Goal: Check status: Check status

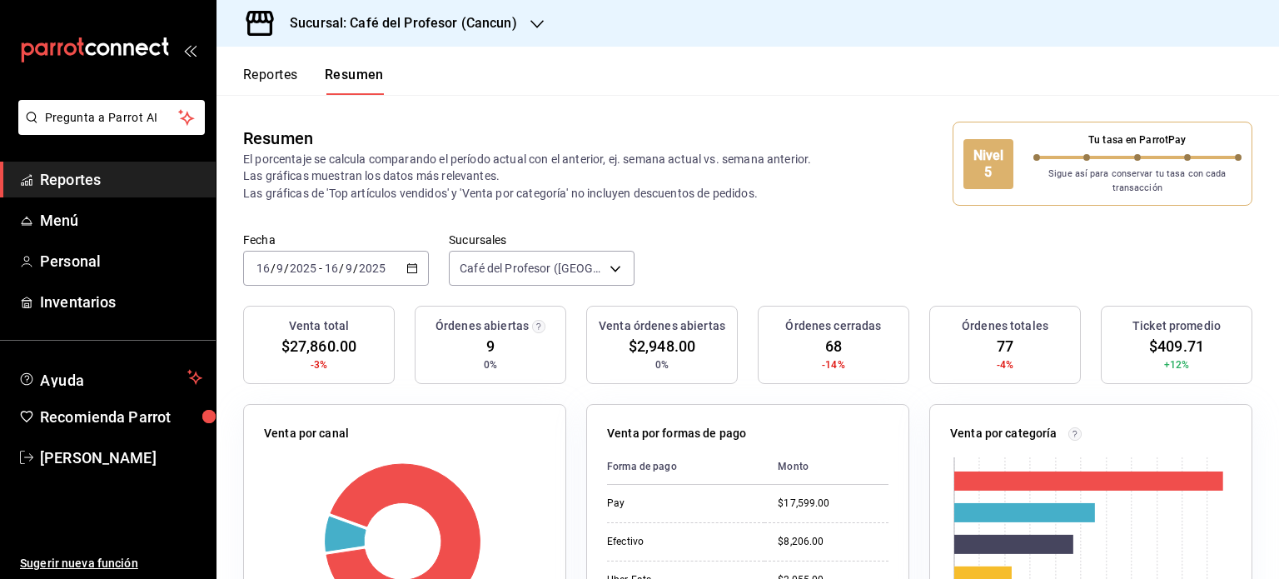
click at [530, 24] on icon "button" at bounding box center [536, 23] width 13 height 13
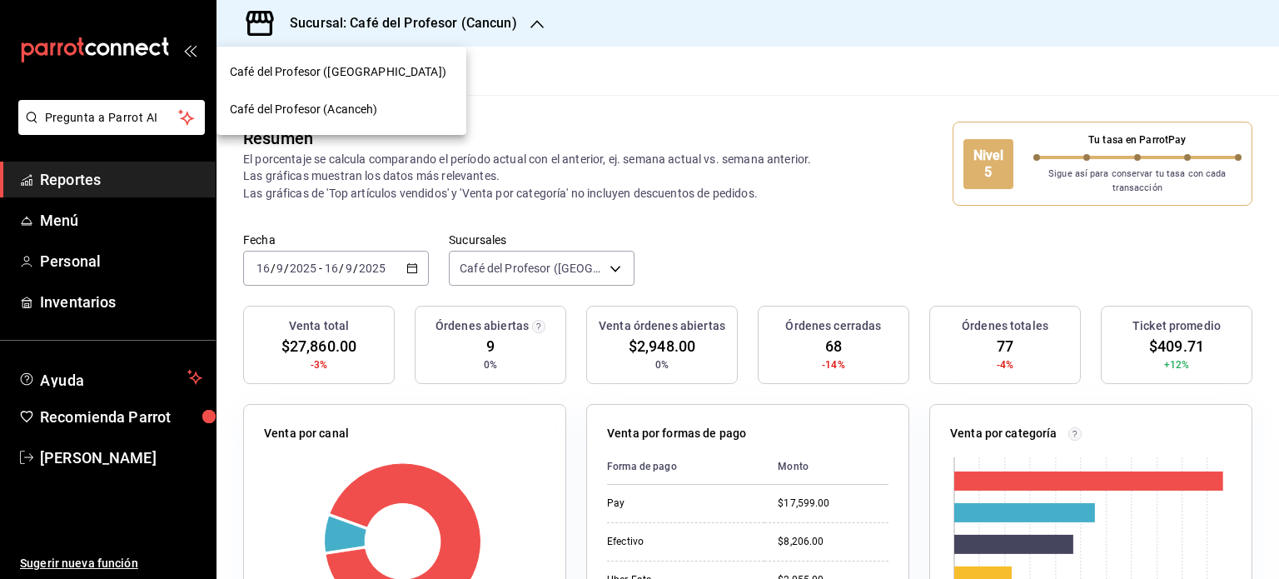
click at [391, 115] on div "Café del Profesor (Acanceh)" at bounding box center [341, 109] width 223 height 17
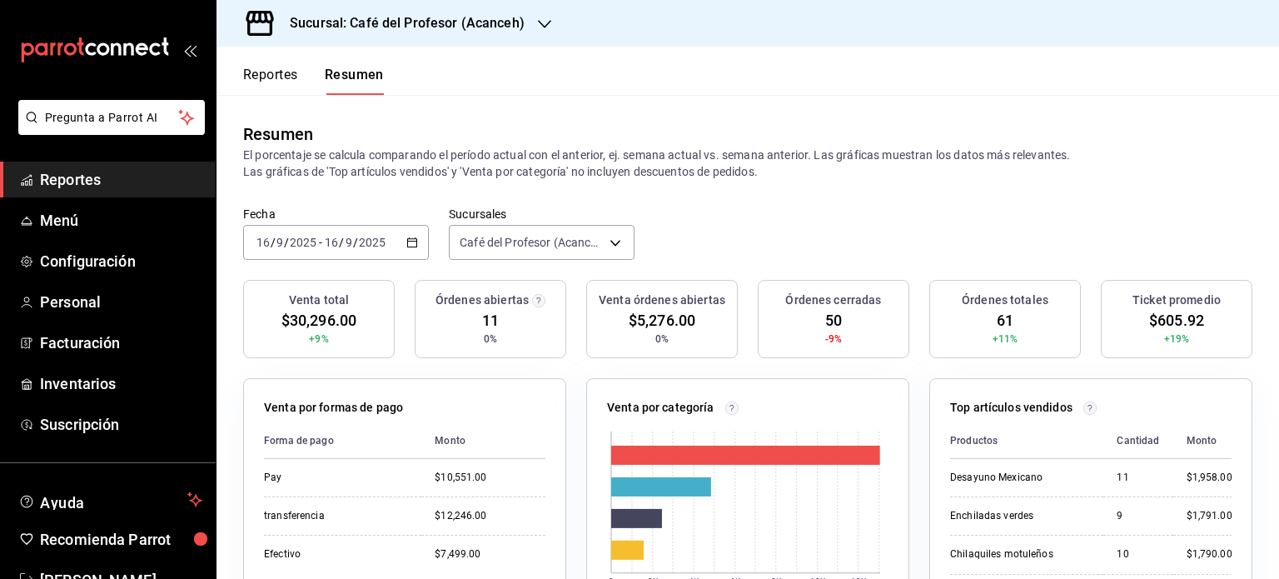
click at [281, 72] on button "Reportes" at bounding box center [270, 81] width 55 height 28
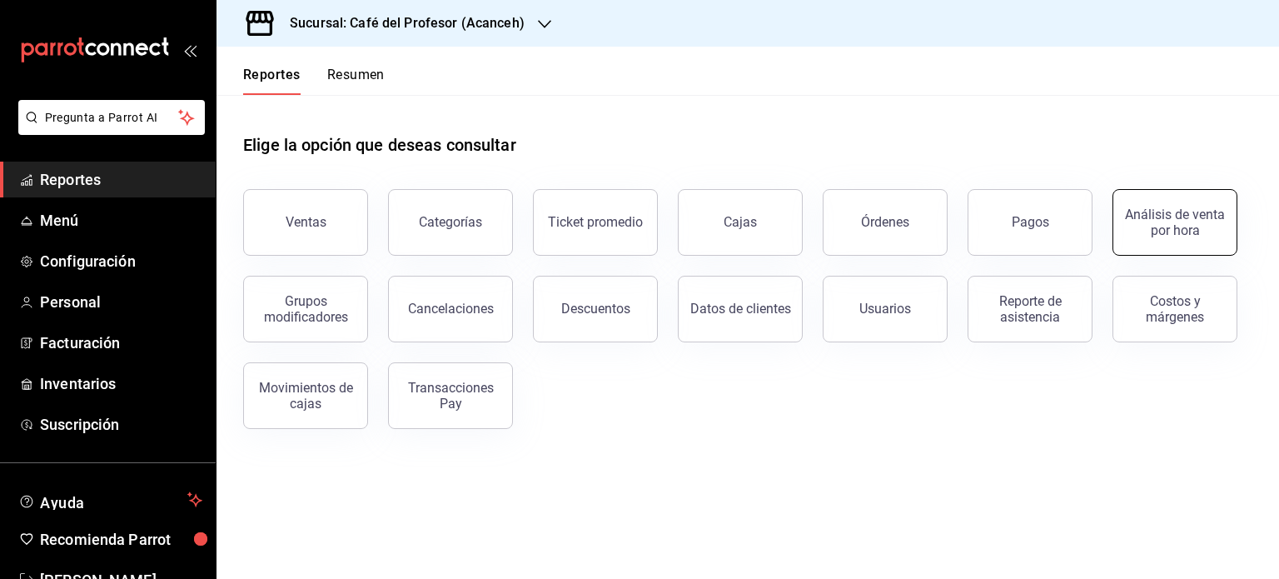
click at [1151, 249] on button "Análisis de venta por hora" at bounding box center [1175, 222] width 125 height 67
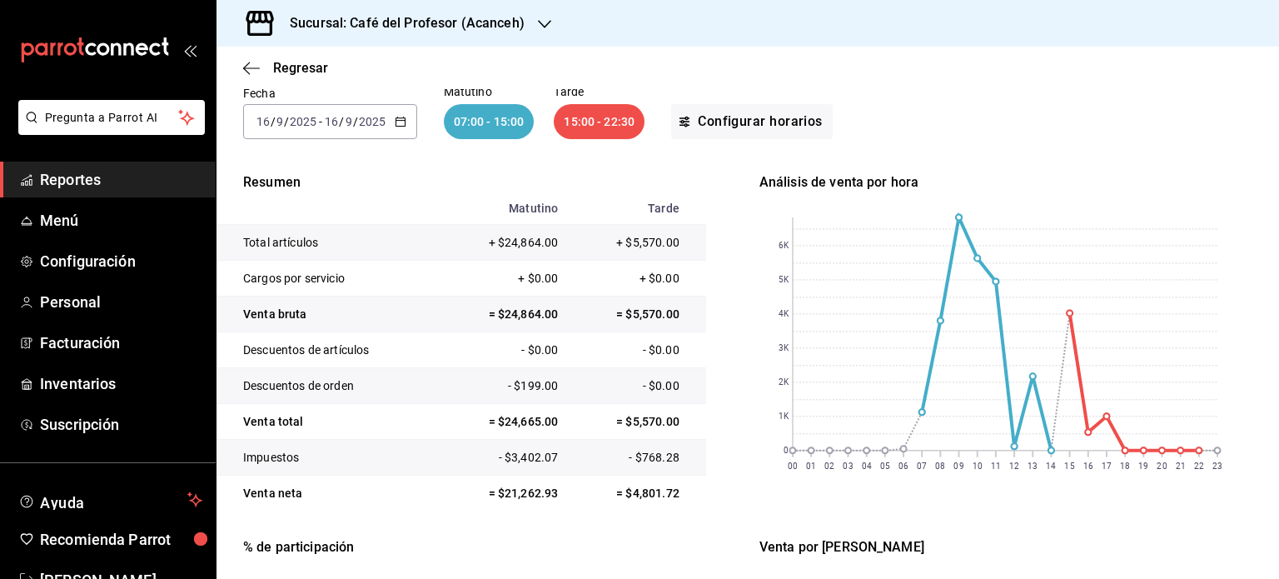
scroll to position [123, 0]
click at [546, 33] on div "Sucursal: Café del Profesor (Acanceh)" at bounding box center [394, 23] width 328 height 47
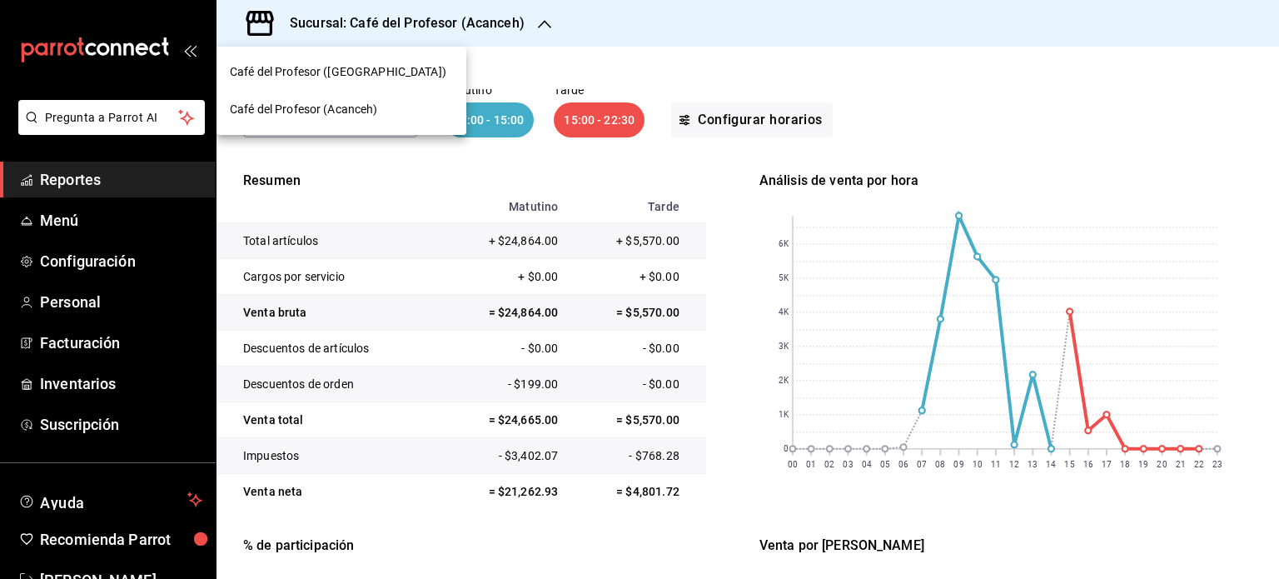
click at [373, 64] on div "Café del Profesor ([GEOGRAPHIC_DATA])" at bounding box center [341, 71] width 223 height 17
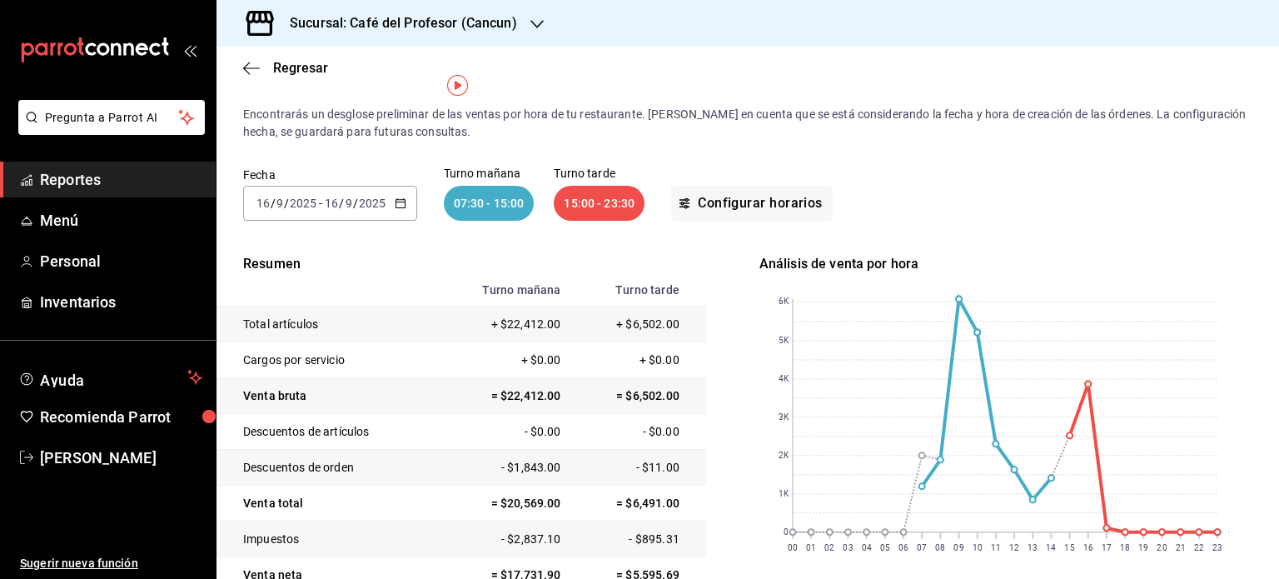
scroll to position [0, 0]
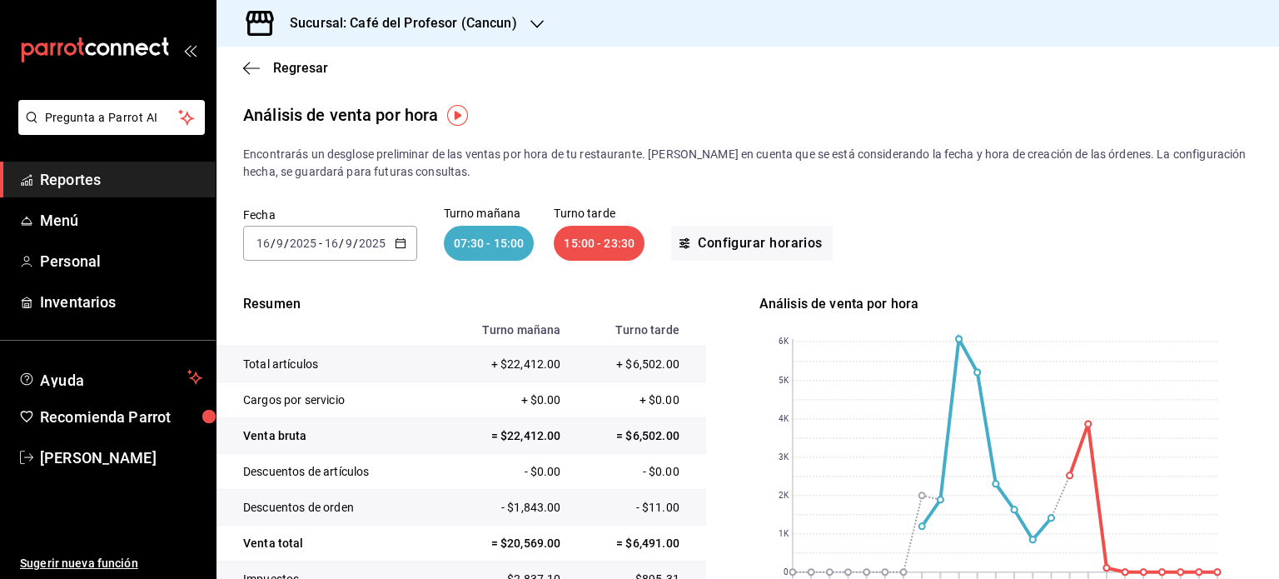
click at [391, 248] on div "[DATE] [DATE] - [DATE] [DATE]" at bounding box center [330, 243] width 174 height 35
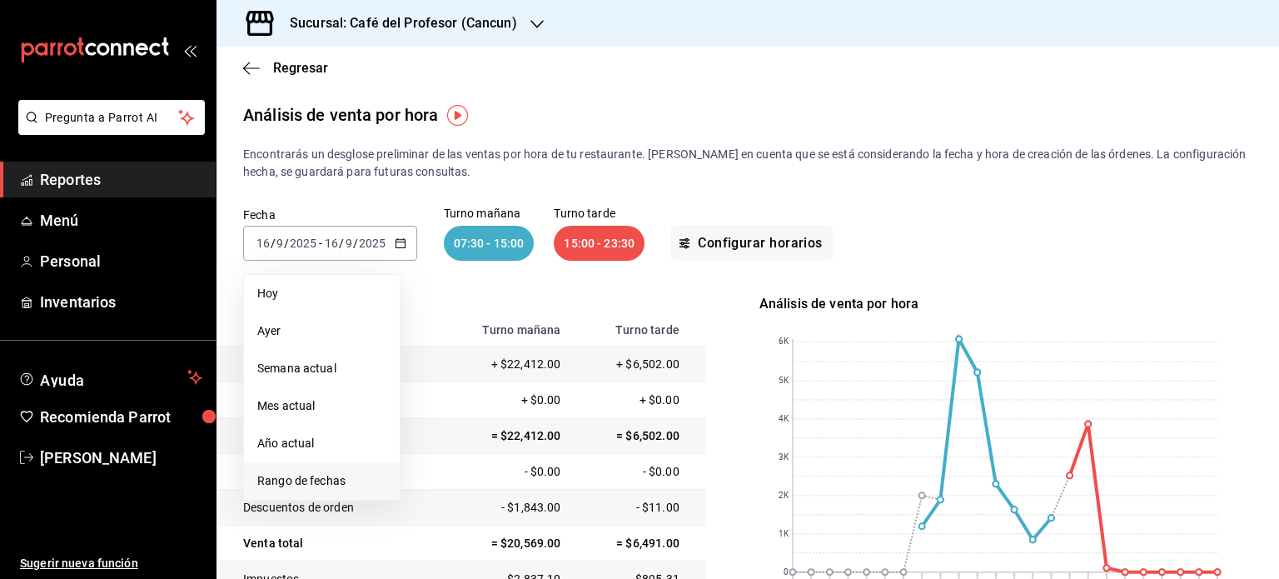
click at [328, 474] on span "Rango de fechas" at bounding box center [321, 480] width 129 height 17
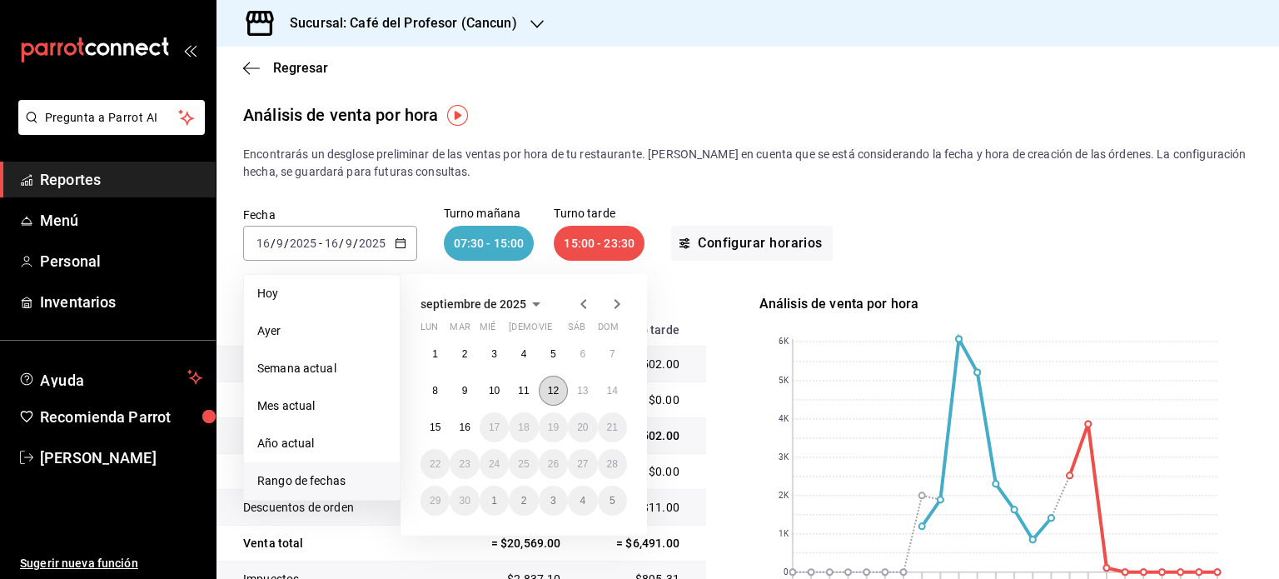
click at [554, 391] on abbr "12" at bounding box center [553, 391] width 11 height 12
click at [610, 398] on button "14" at bounding box center [612, 391] width 29 height 30
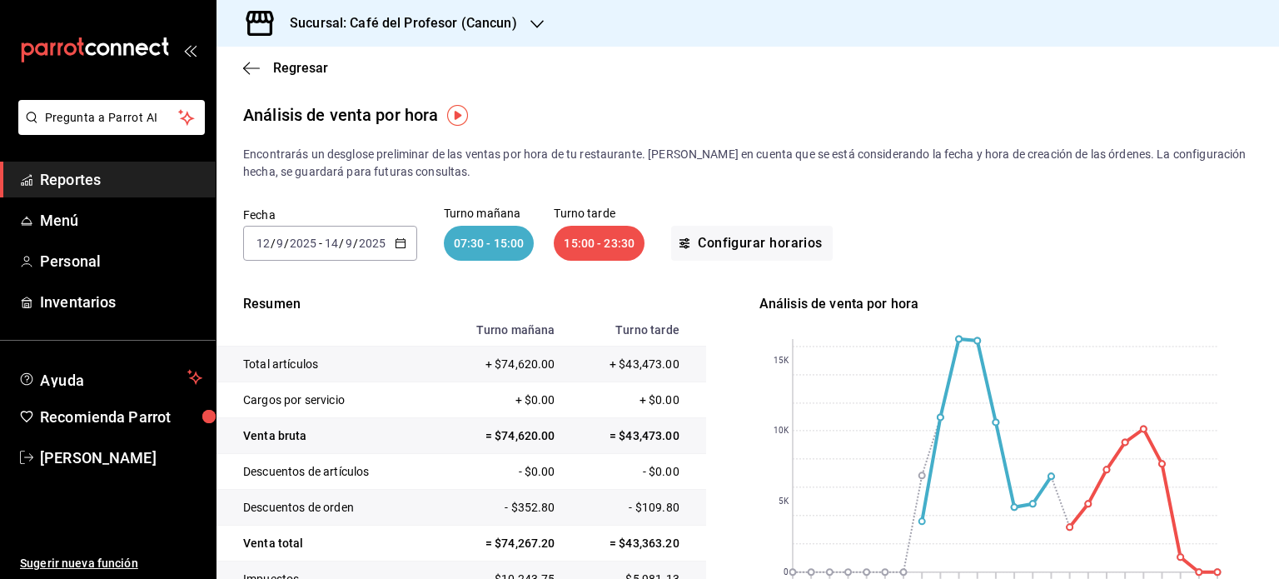
click at [530, 30] on icon "button" at bounding box center [536, 23] width 13 height 13
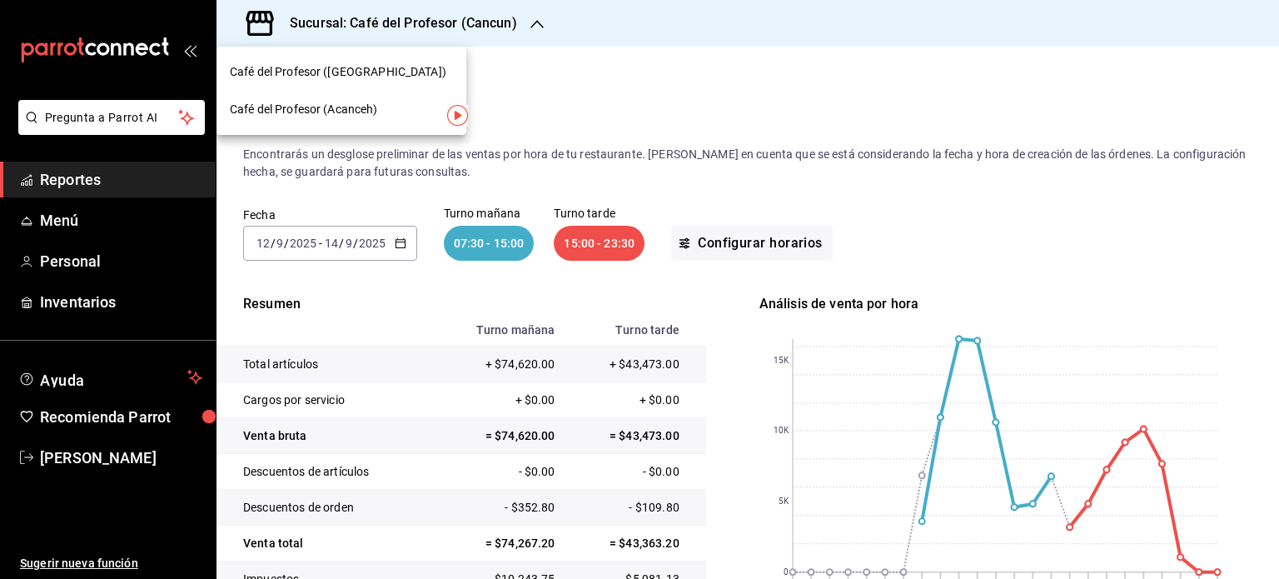
click at [420, 104] on div "Café del Profesor (Acanceh)" at bounding box center [341, 109] width 223 height 17
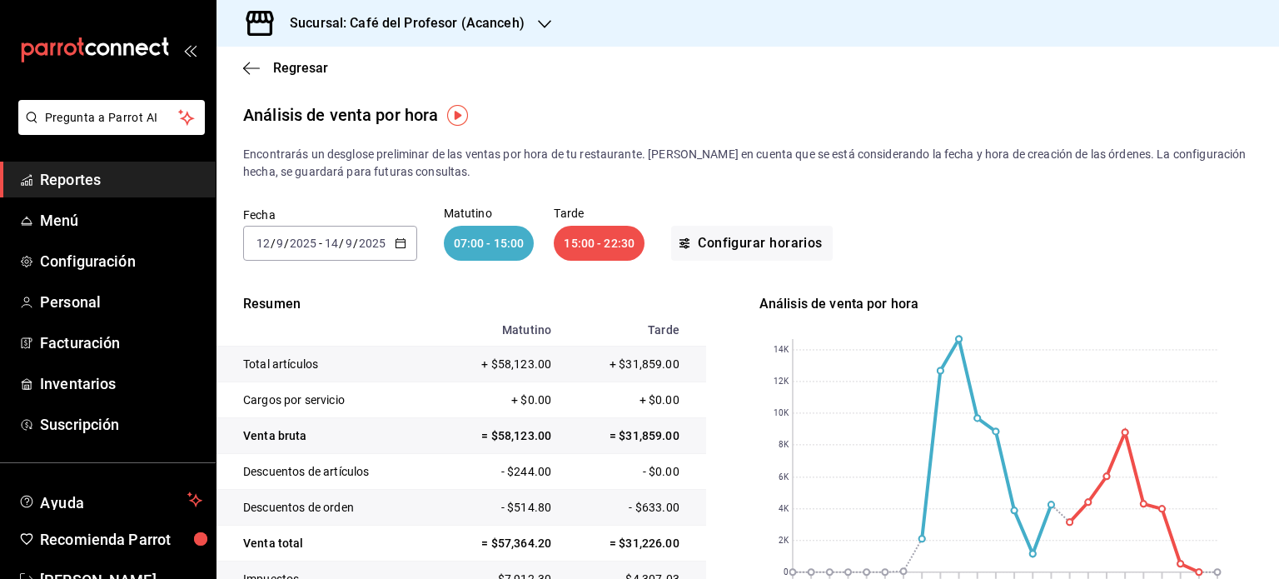
click at [526, 27] on div "Sucursal: Café del Profesor (Acanceh)" at bounding box center [394, 23] width 328 height 47
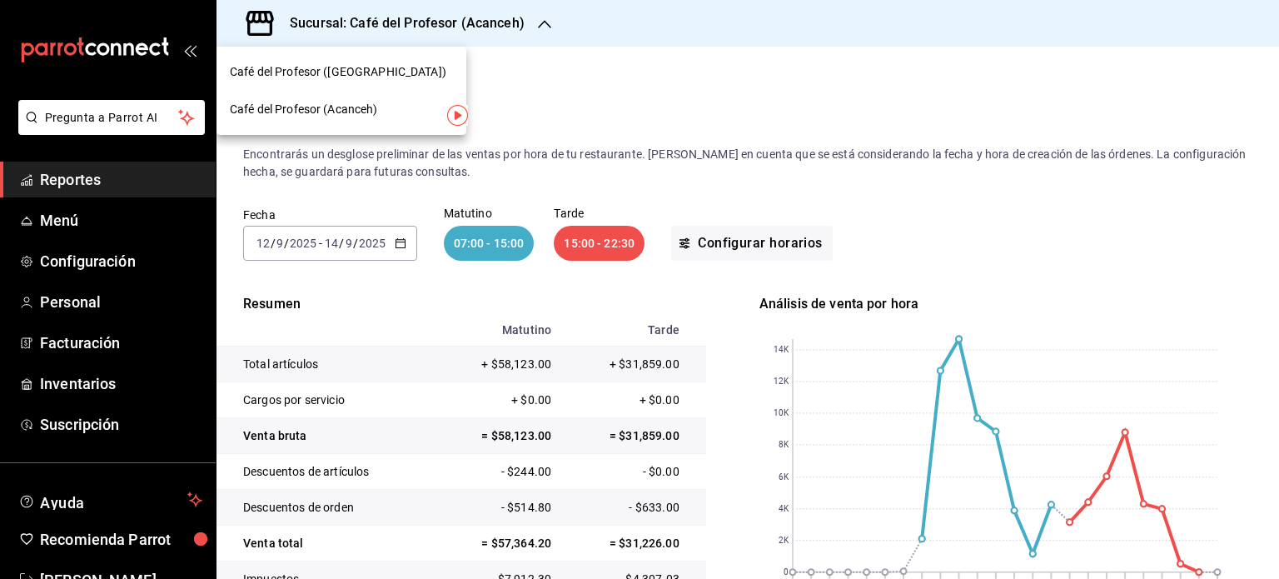
click at [426, 70] on div "Café del Profesor ([GEOGRAPHIC_DATA])" at bounding box center [341, 71] width 223 height 17
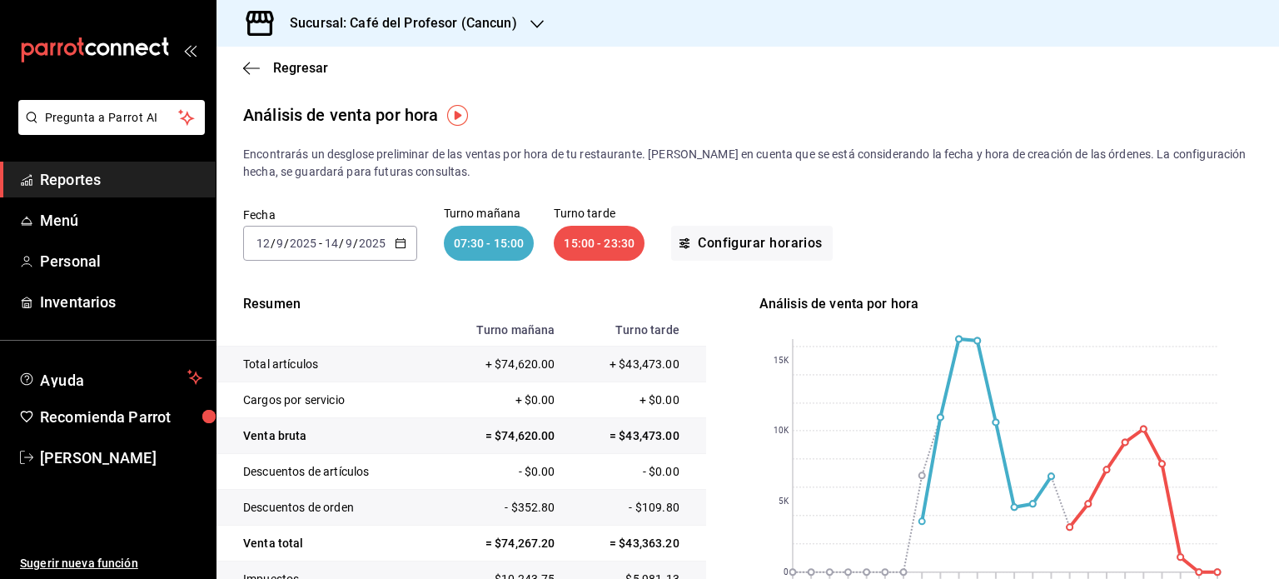
click at [540, 23] on icon "button" at bounding box center [536, 23] width 13 height 13
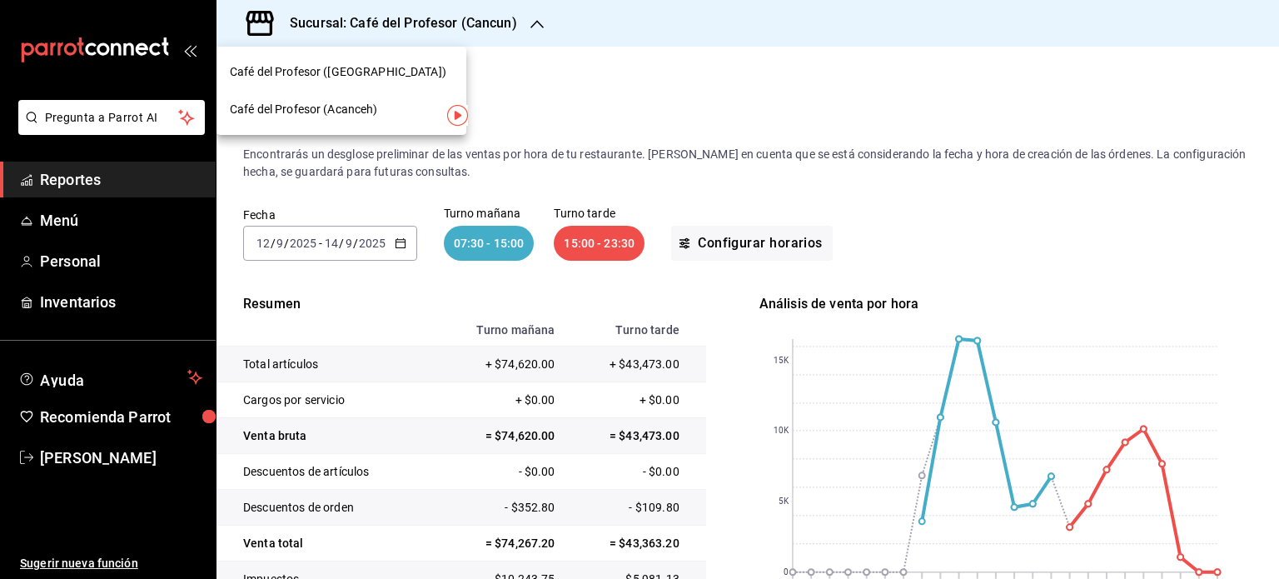
click at [421, 112] on div "Café del Profesor (Acanceh)" at bounding box center [341, 109] width 223 height 17
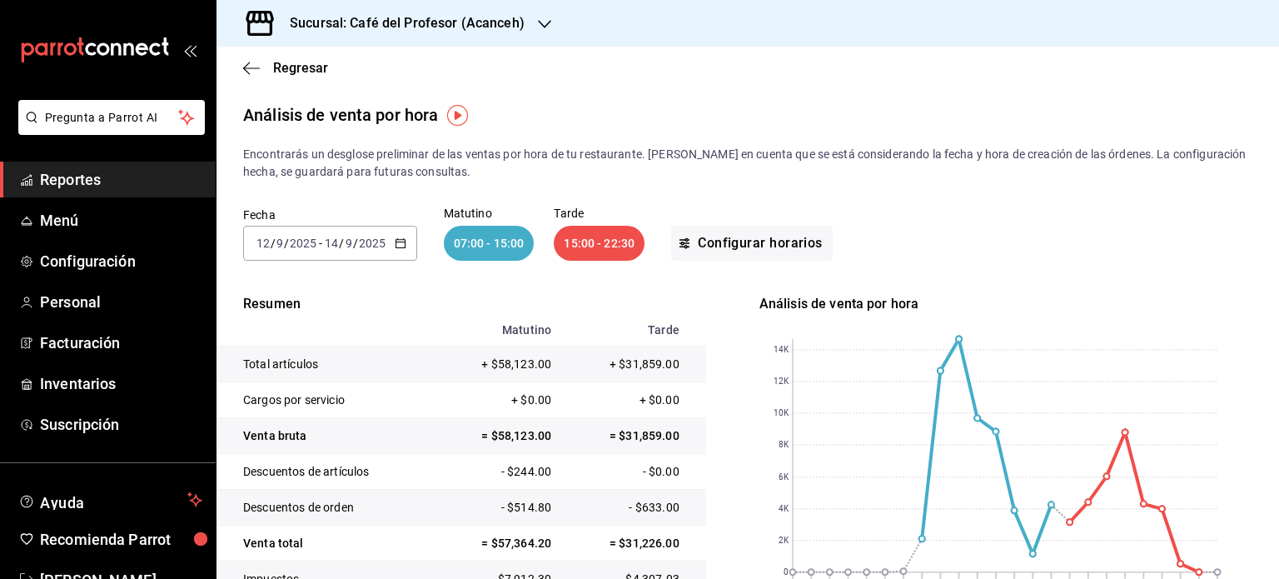
click at [404, 243] on icon "button" at bounding box center [401, 243] width 12 height 12
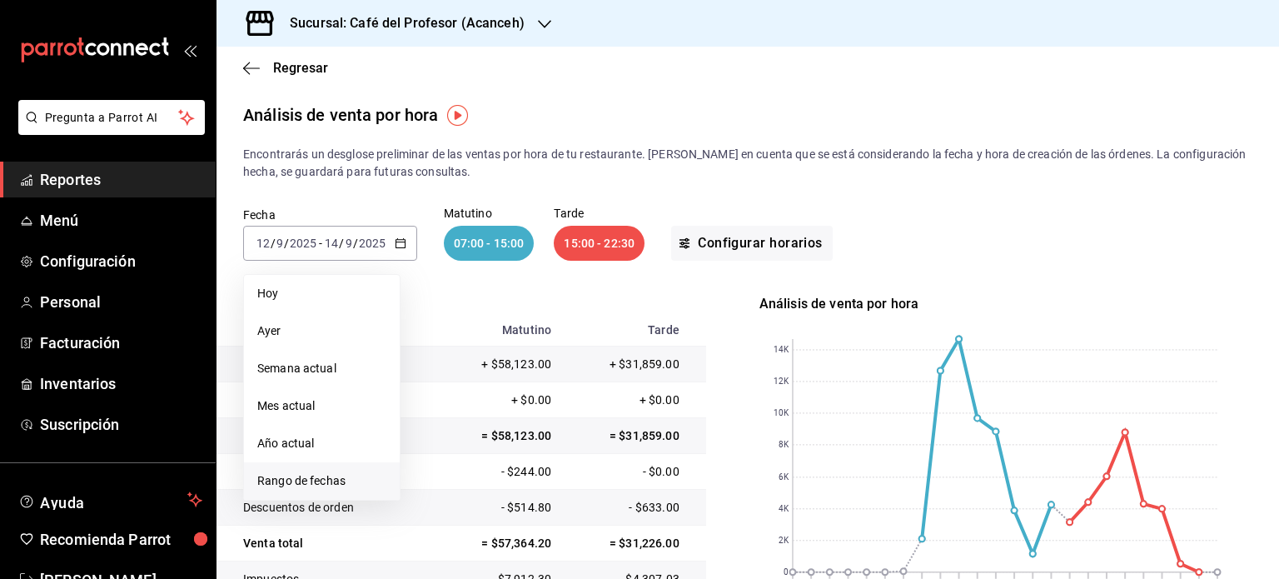
click at [340, 480] on span "Rango de fechas" at bounding box center [321, 480] width 129 height 17
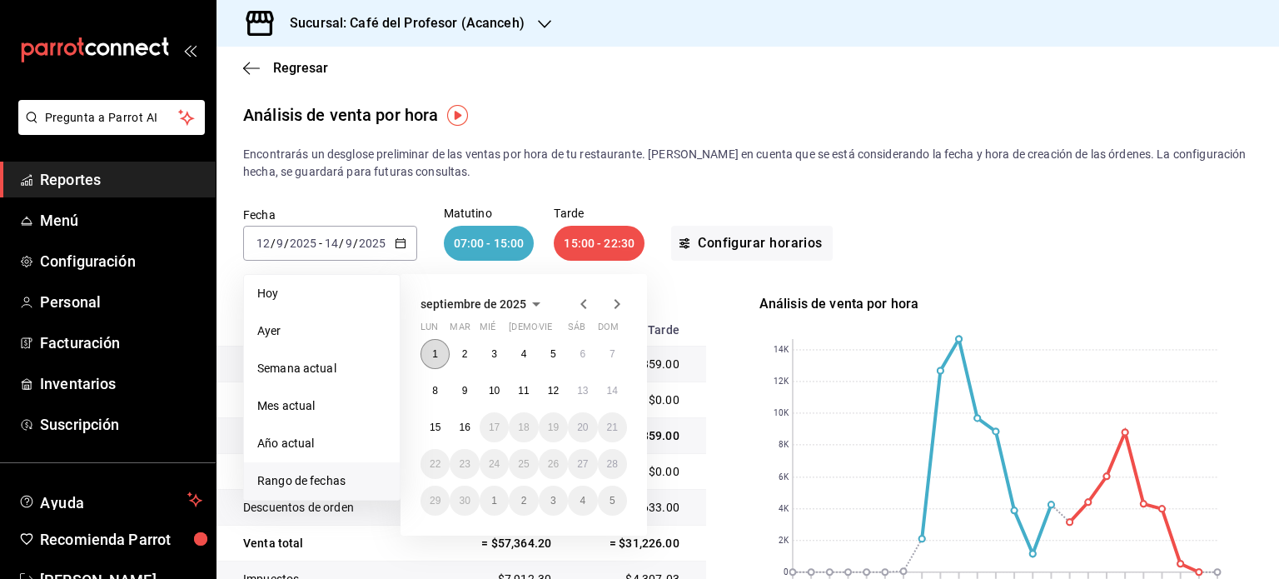
click at [434, 349] on abbr "1" at bounding box center [435, 354] width 6 height 12
click at [471, 423] on button "16" at bounding box center [464, 427] width 29 height 30
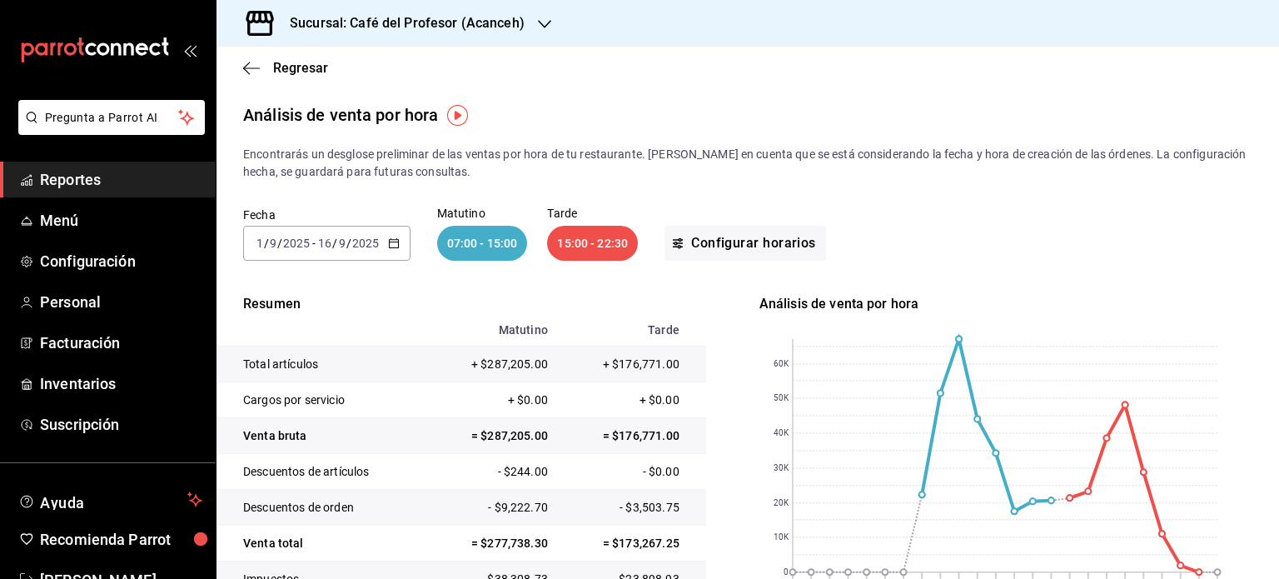
click at [541, 32] on div "Sucursal: Café del Profesor (Acanceh)" at bounding box center [394, 23] width 328 height 47
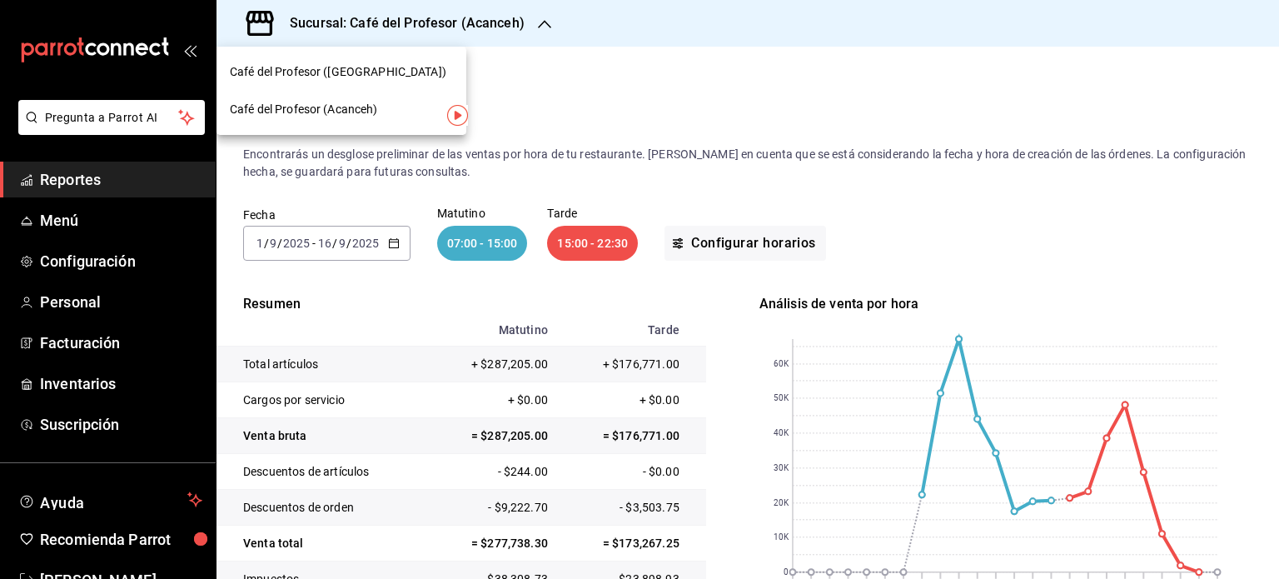
click at [418, 63] on div "Café del Profesor ([GEOGRAPHIC_DATA])" at bounding box center [341, 71] width 223 height 17
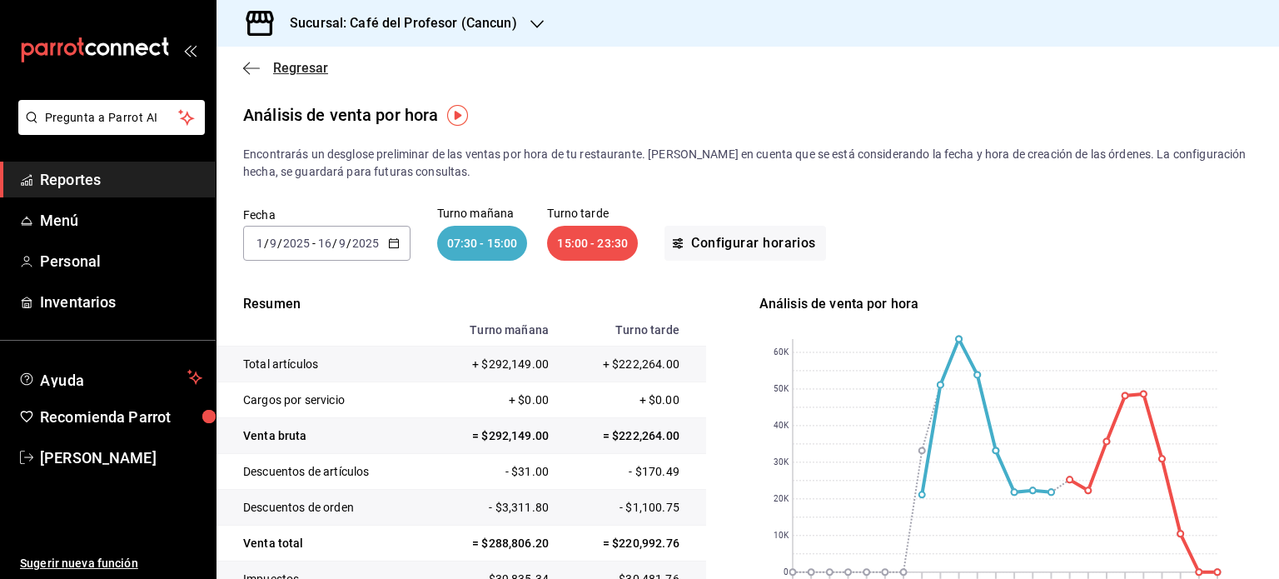
click at [248, 71] on icon "button" at bounding box center [251, 68] width 17 height 15
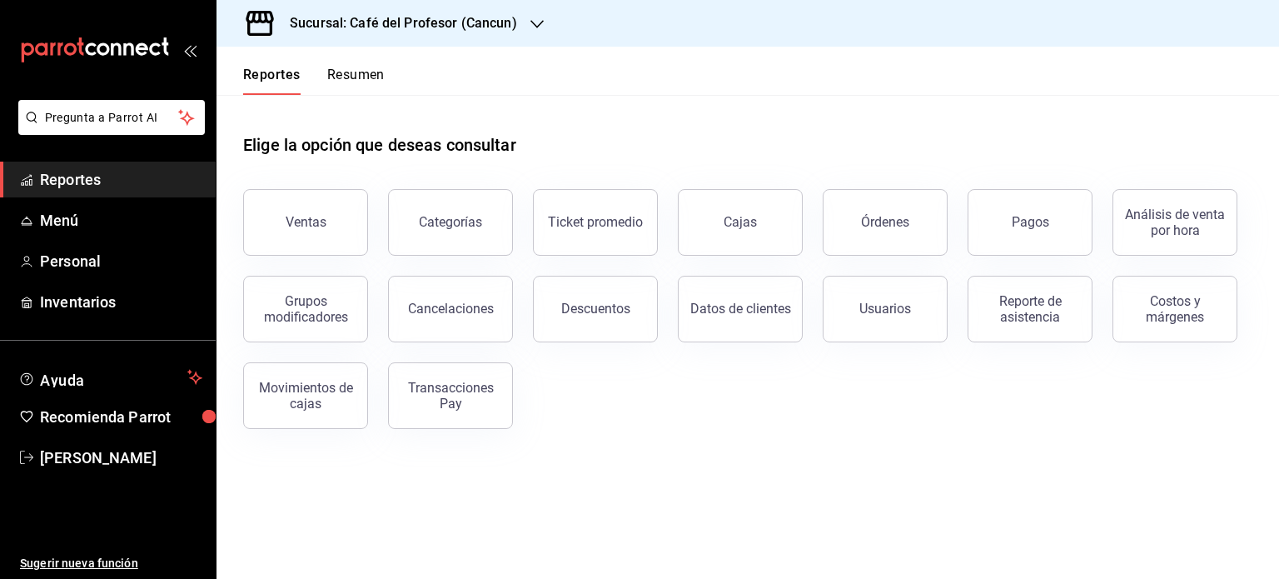
click at [365, 72] on button "Resumen" at bounding box center [355, 81] width 57 height 28
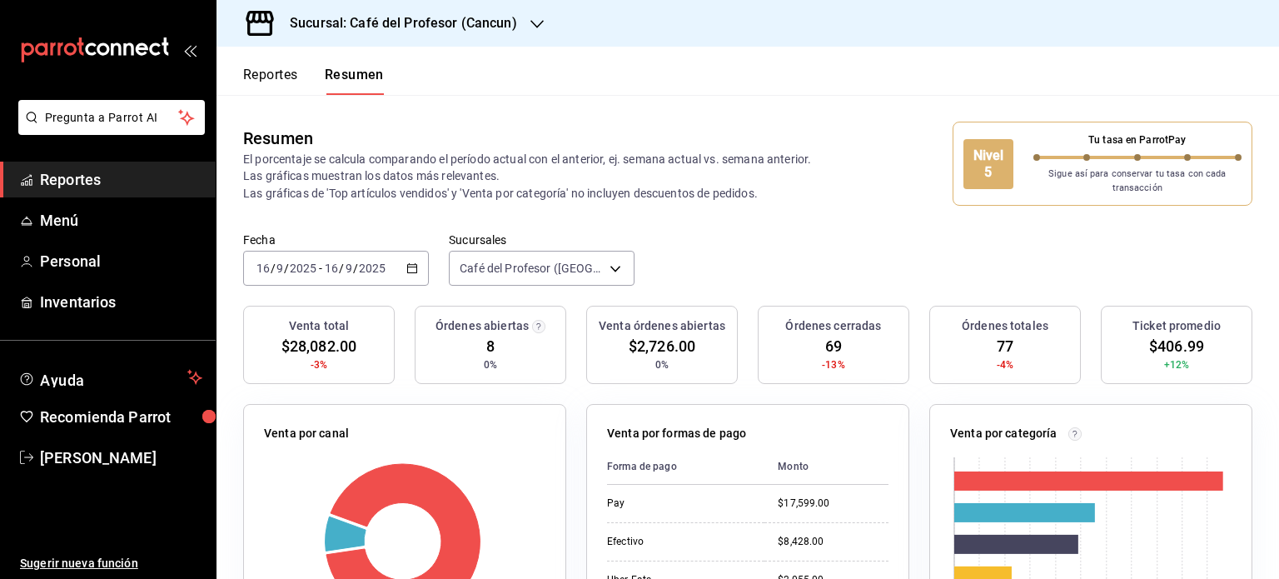
click at [282, 76] on button "Reportes" at bounding box center [270, 81] width 55 height 28
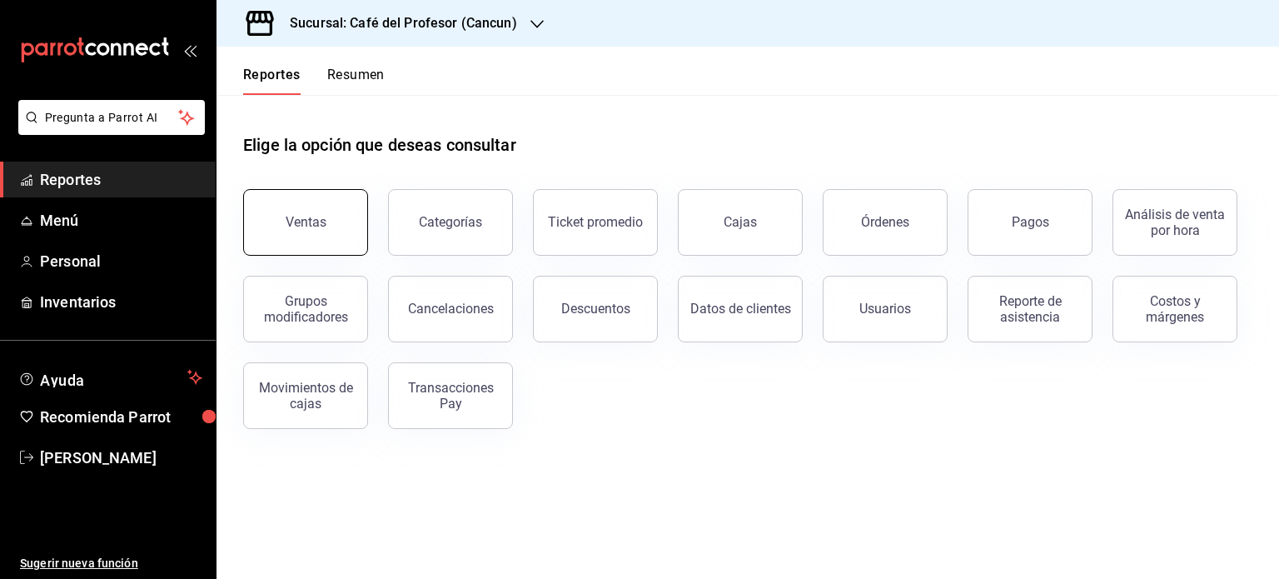
click at [321, 216] on div "Ventas" at bounding box center [306, 222] width 41 height 16
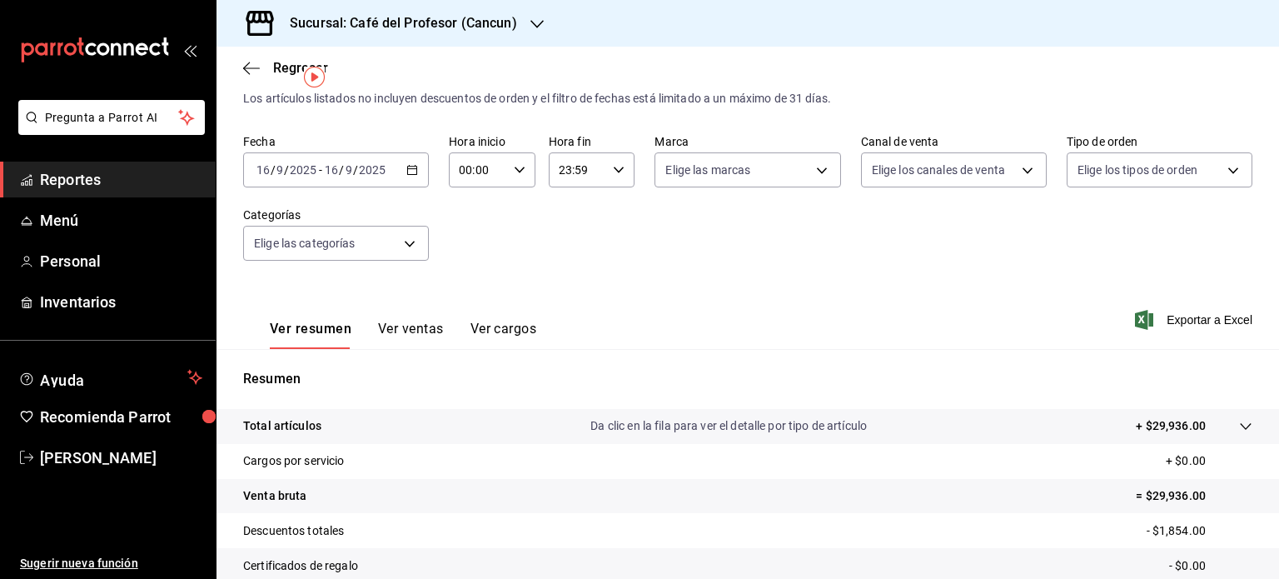
scroll to position [27, 0]
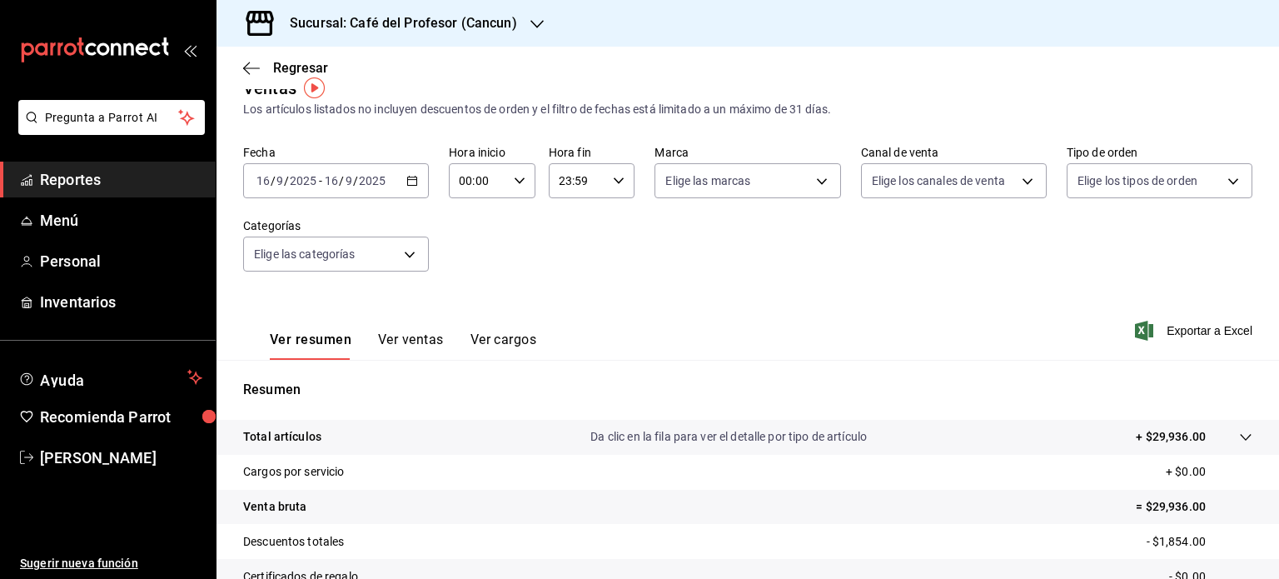
click at [408, 181] on icon "button" at bounding box center [412, 181] width 12 height 12
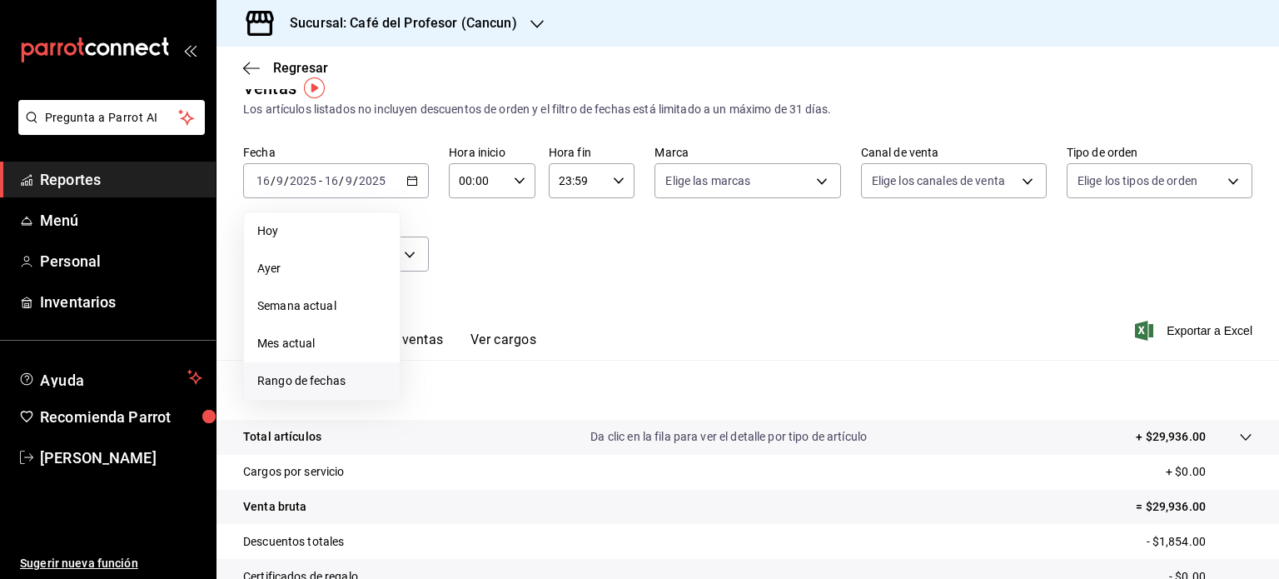
click at [346, 372] on span "Rango de fechas" at bounding box center [321, 380] width 129 height 17
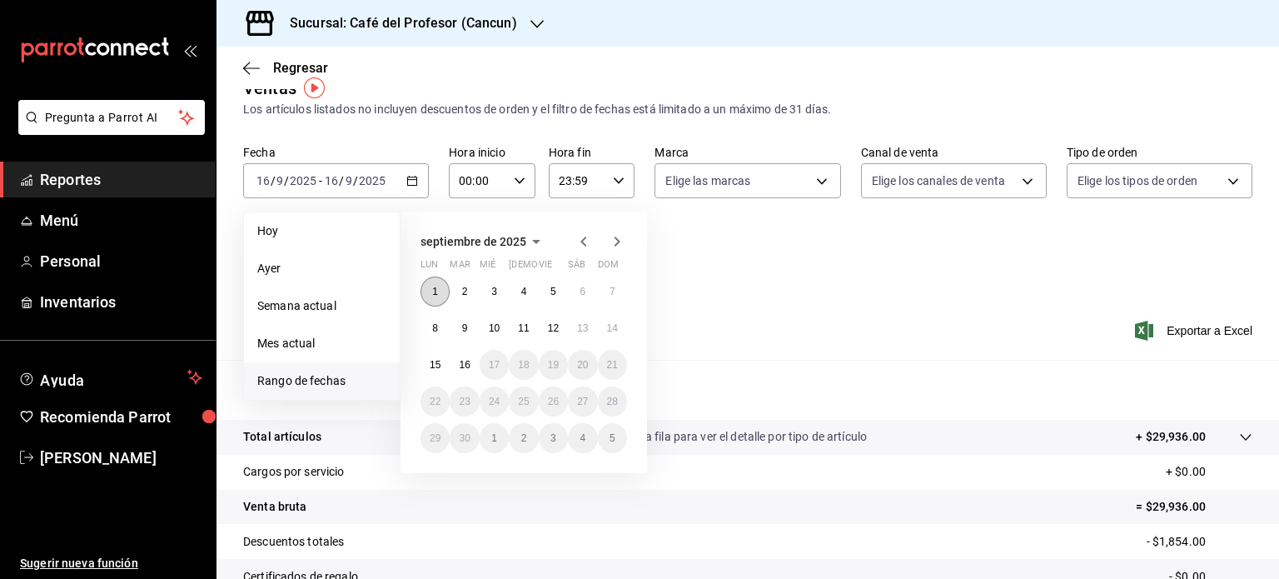
click at [440, 292] on button "1" at bounding box center [435, 291] width 29 height 30
click at [471, 376] on button "16" at bounding box center [464, 365] width 29 height 30
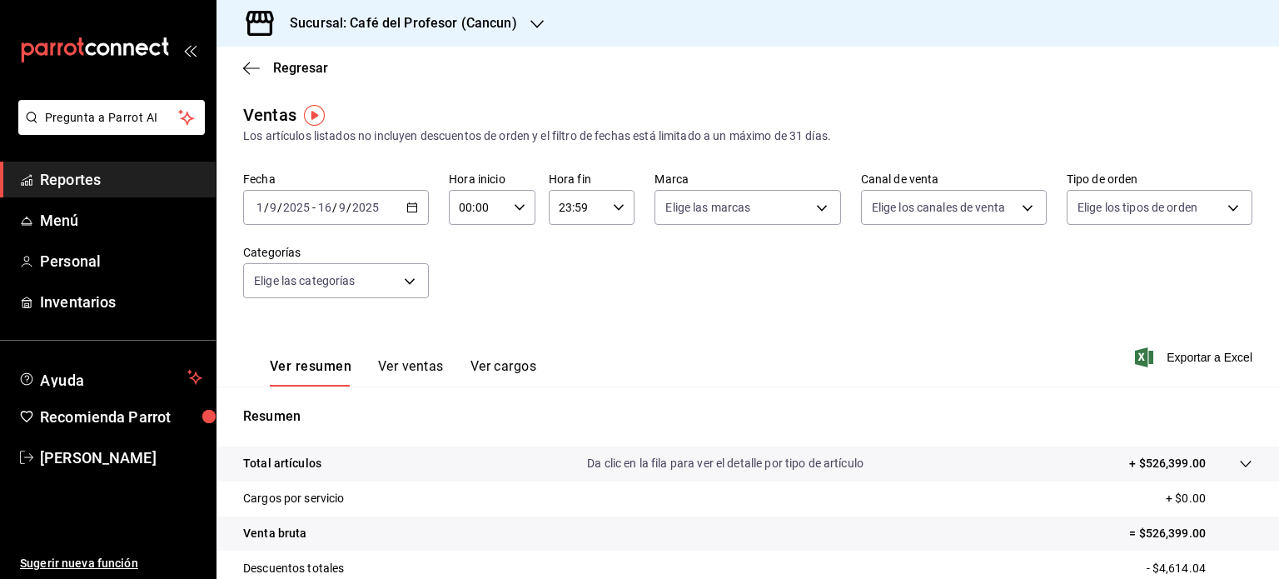
click at [535, 24] on icon "button" at bounding box center [536, 23] width 13 height 13
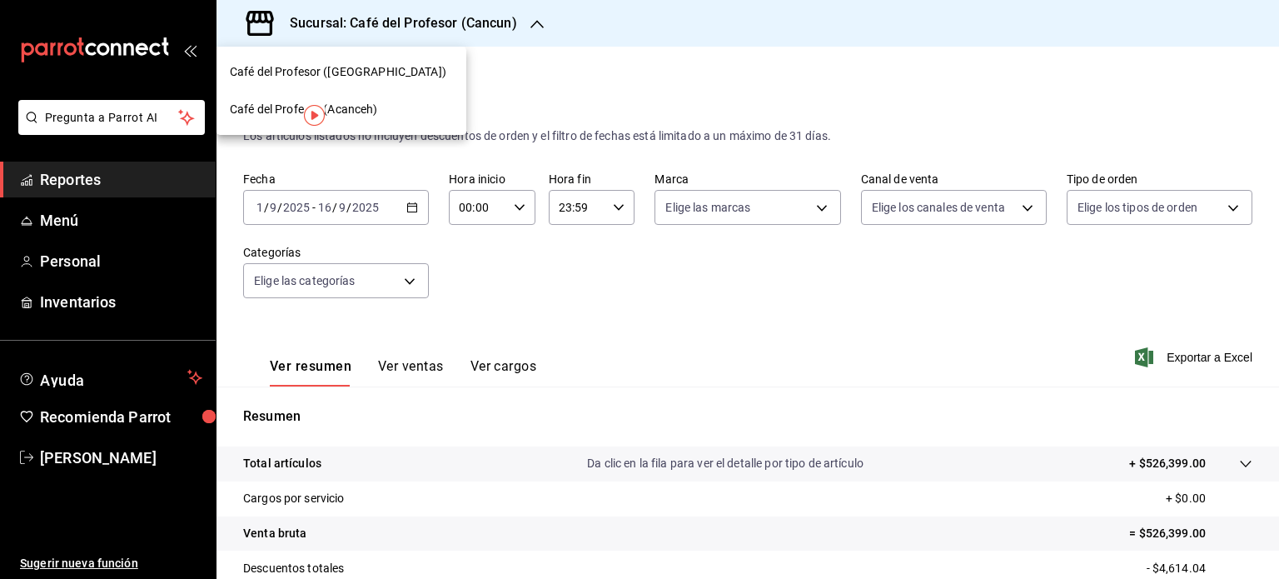
click at [411, 117] on div "Café del Profesor (Acanceh)" at bounding box center [341, 109] width 223 height 17
